Goal: Task Accomplishment & Management: Manage account settings

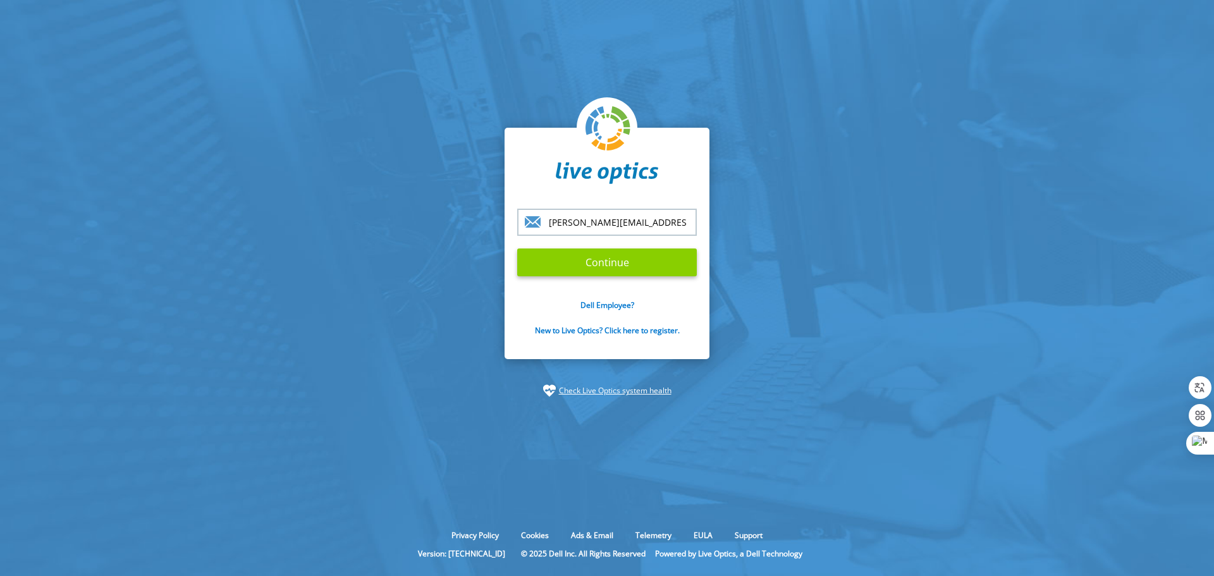
type input "[PERSON_NAME][EMAIL_ADDRESS][PERSON_NAME][DOMAIN_NAME]"
click at [624, 260] on input "Continue" at bounding box center [607, 263] width 180 height 28
click at [606, 266] on input "Continue" at bounding box center [607, 263] width 180 height 28
click at [637, 266] on input "Continue" at bounding box center [607, 263] width 180 height 28
click at [587, 256] on input "Continue" at bounding box center [607, 263] width 180 height 28
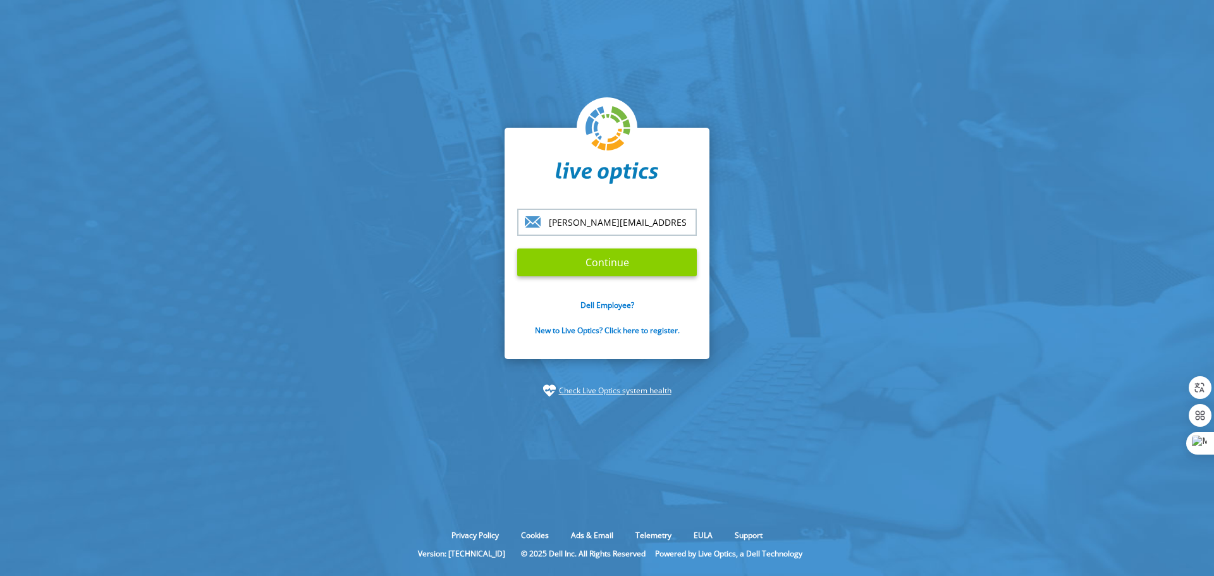
click at [607, 259] on input "Continue" at bounding box center [607, 263] width 180 height 28
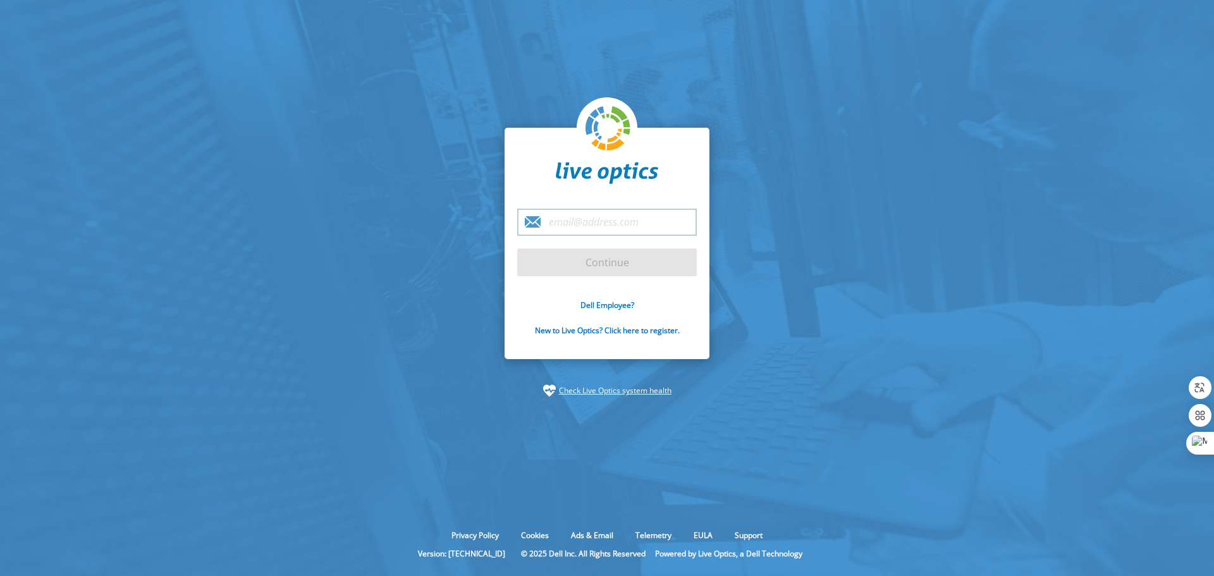
click at [565, 220] on input "email" at bounding box center [607, 222] width 180 height 27
type input "[PERSON_NAME][EMAIL_ADDRESS][PERSON_NAME][DOMAIN_NAME]"
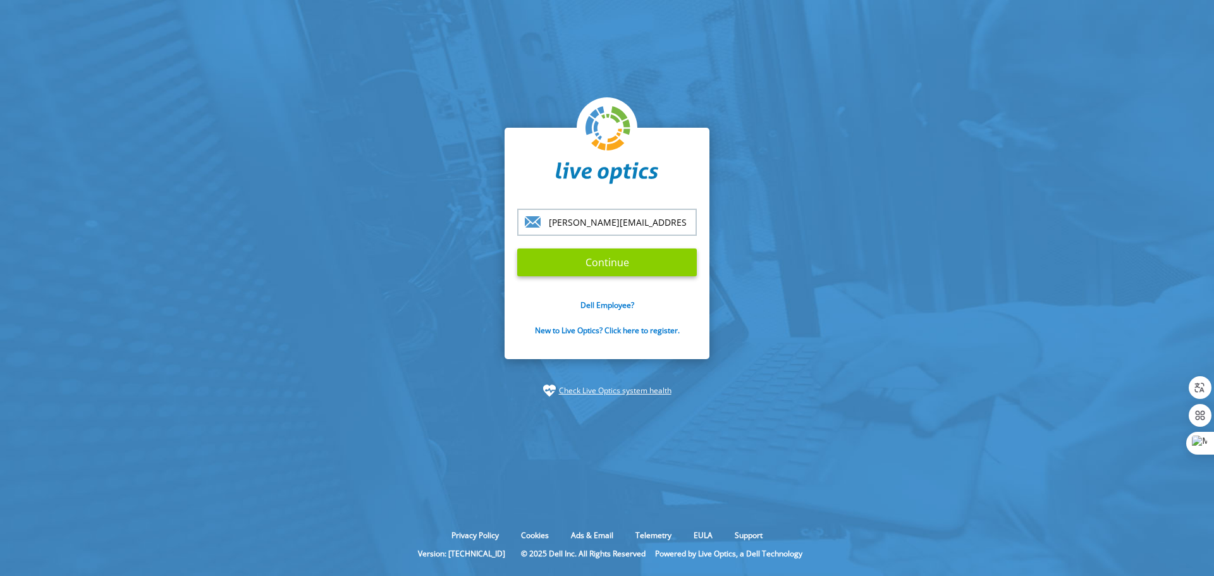
click at [608, 264] on input "Continue" at bounding box center [607, 263] width 180 height 28
click at [517, 249] on input "Continue" at bounding box center [607, 263] width 180 height 28
